Goal: Information Seeking & Learning: Learn about a topic

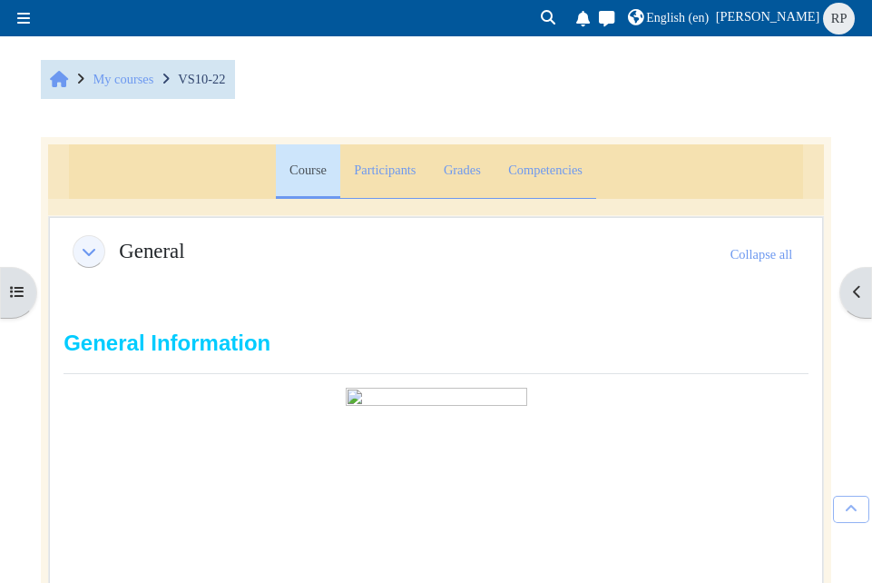
click at [420, 448] on img at bounding box center [437, 505] width 182 height 235
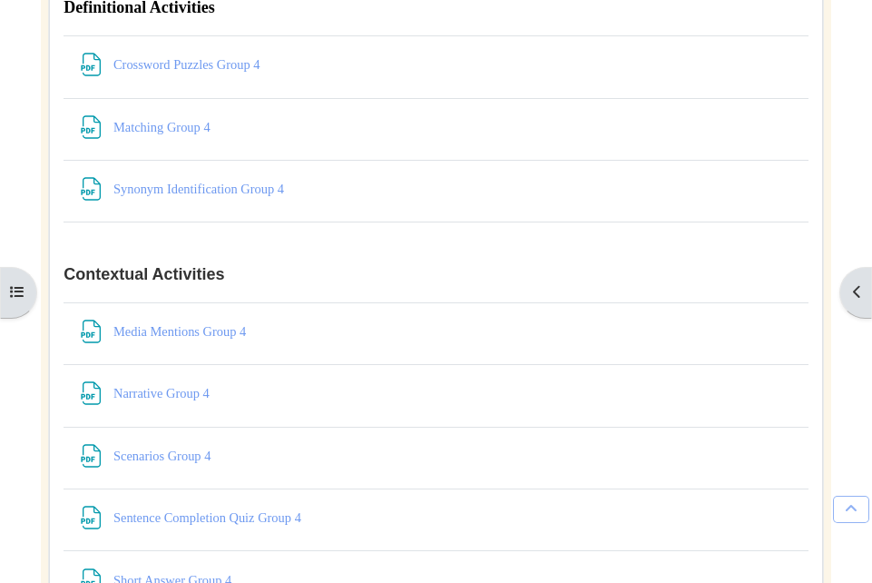
scroll to position [8331, 0]
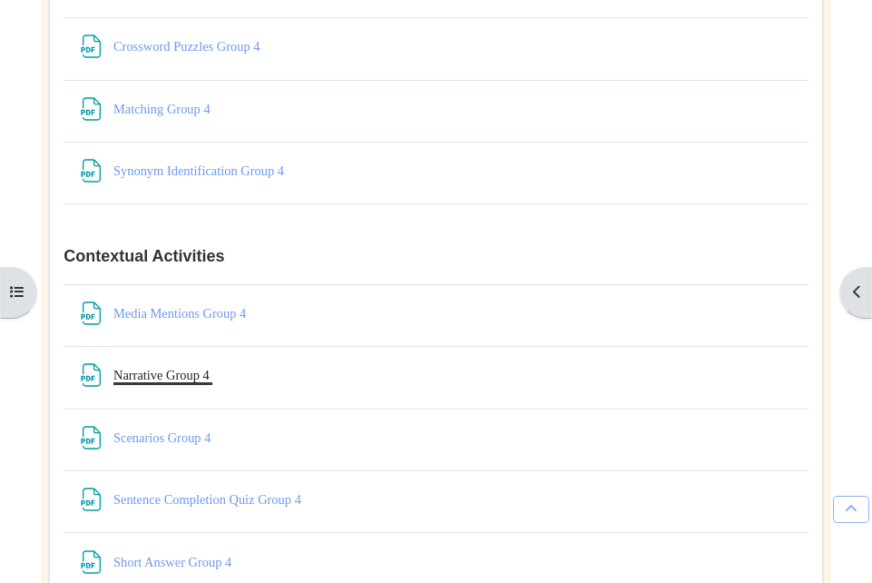
click at [169, 382] on link "Narrative Group 4 File" at bounding box center [162, 375] width 99 height 15
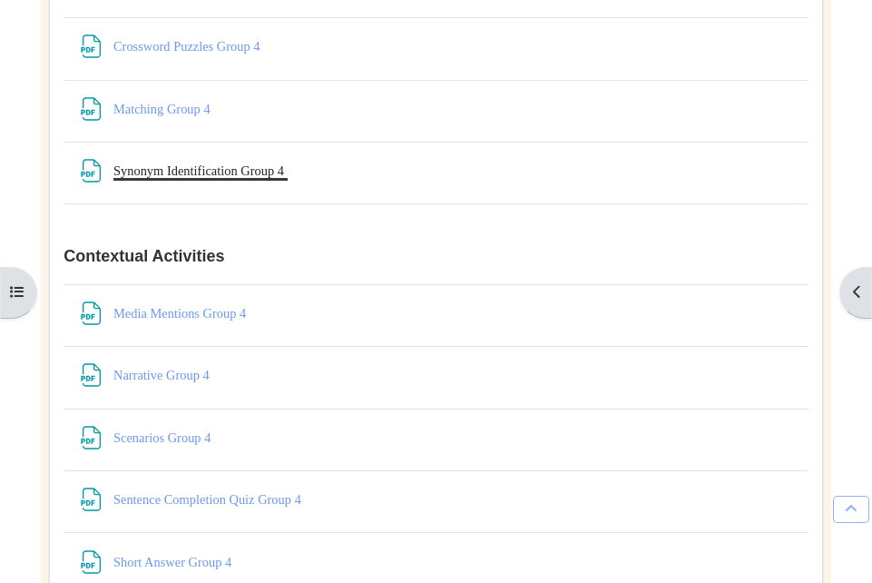
click at [174, 176] on link "Synonym Identification Group 4 File" at bounding box center [200, 170] width 174 height 15
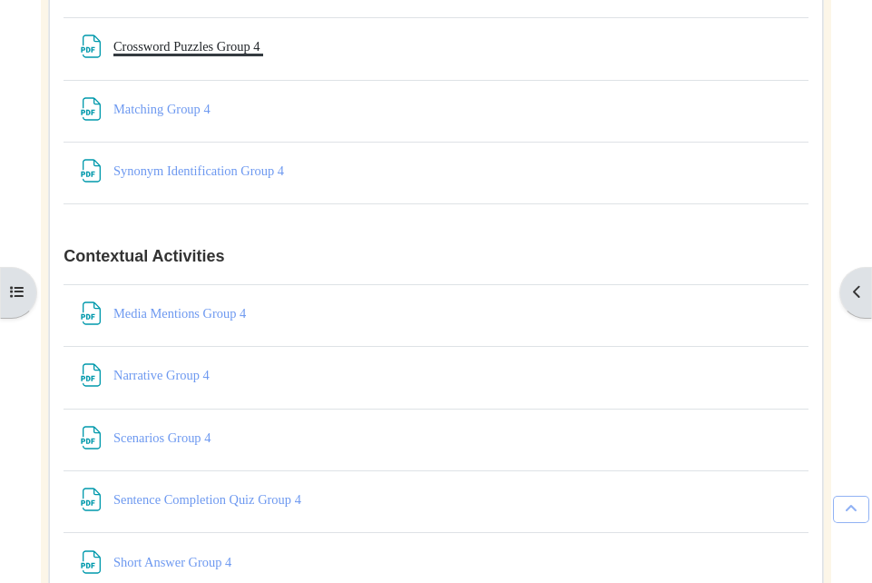
click at [223, 49] on link "Crossword Puzzles Group 4 File" at bounding box center [188, 46] width 150 height 15
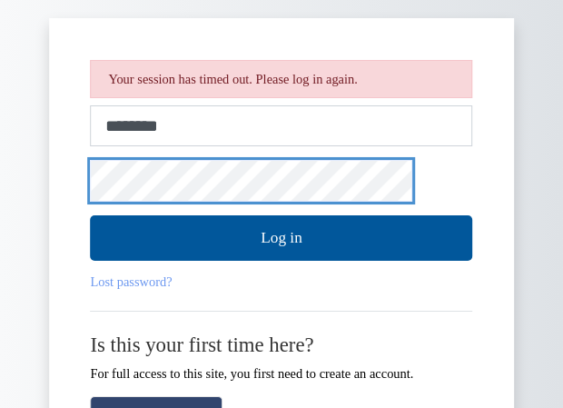
click at [90, 215] on button "Log in" at bounding box center [281, 237] width 382 height 45
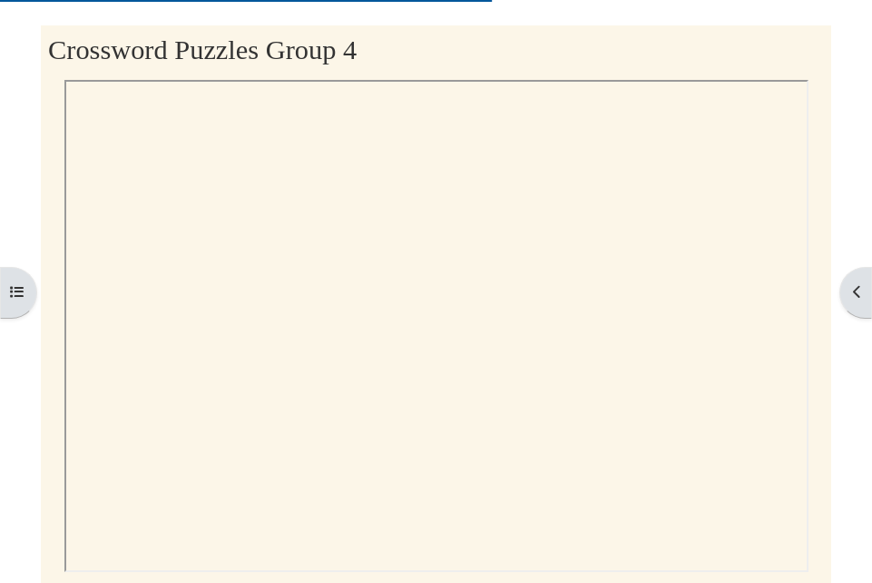
scroll to position [183, 0]
